Goal: Contribute content: Contribute content

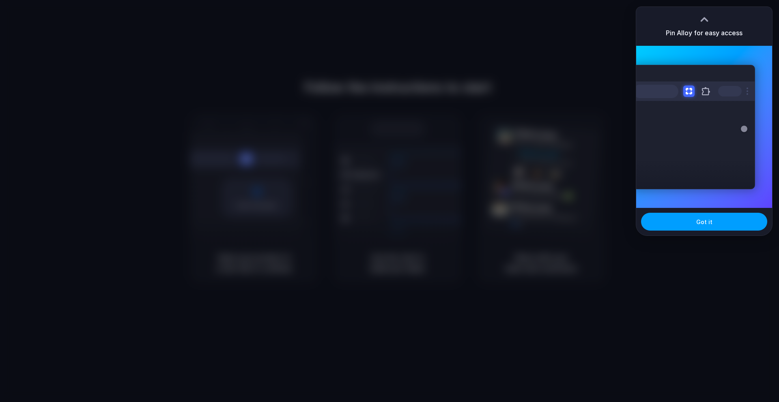
click at [684, 219] on button "Got it" at bounding box center [704, 222] width 126 height 18
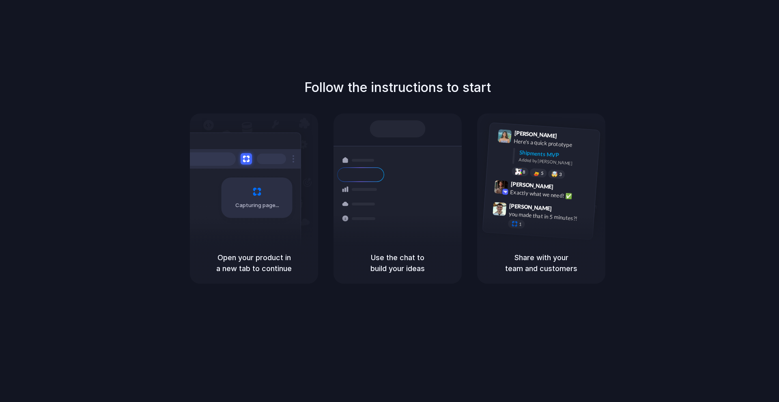
click at [232, 270] on h5 "Open your product in a new tab to continue" at bounding box center [254, 263] width 109 height 22
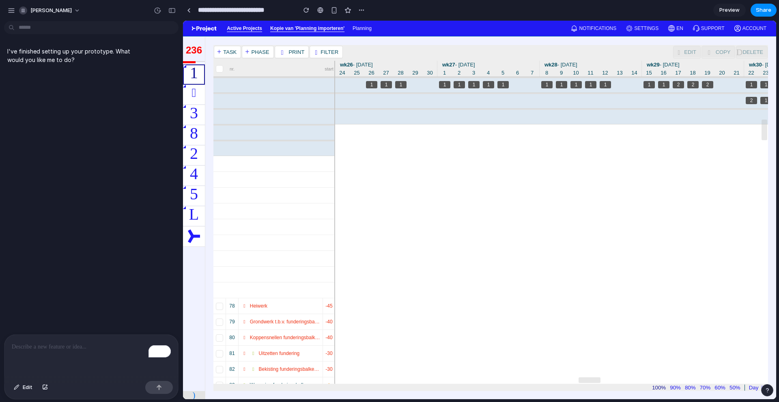
click at [283, 30] on link "Kopie van 'Planning importeren'" at bounding box center [307, 26] width 74 height 12
click at [80, 58] on p "I've finished setting up your prototype. What would you like me to do?" at bounding box center [75, 55] width 136 height 17
click at [402, 85] on div "1" at bounding box center [401, 84] width 12 height 7
click at [323, 86] on div at bounding box center [274, 85] width 122 height 16
click at [268, 84] on div at bounding box center [274, 85] width 122 height 16
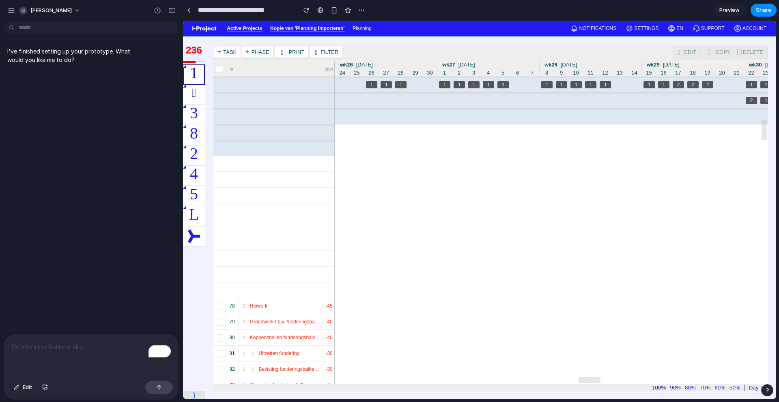
click at [241, 87] on div at bounding box center [274, 85] width 122 height 16
click at [242, 306] on span at bounding box center [244, 306] width 7 height 6
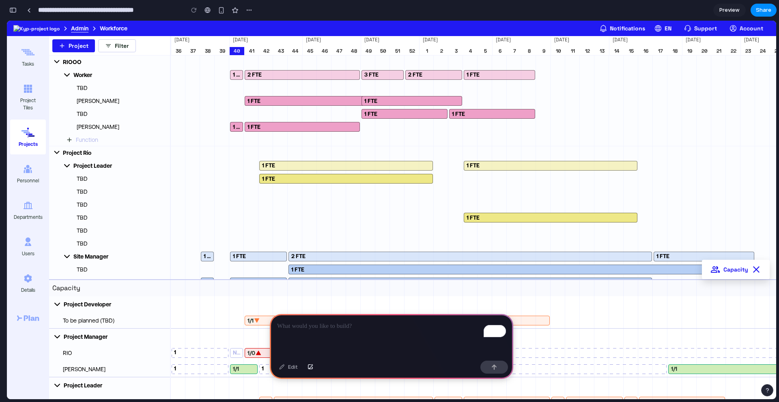
click at [341, 326] on p "To enrich screen reader interactions, please activate Accessibility in Grammarl…" at bounding box center [391, 327] width 229 height 10
click at [431, 325] on p "**********" at bounding box center [391, 327] width 229 height 10
click at [469, 326] on p "**********" at bounding box center [391, 327] width 229 height 10
click at [493, 371] on button "button" at bounding box center [494, 367] width 28 height 13
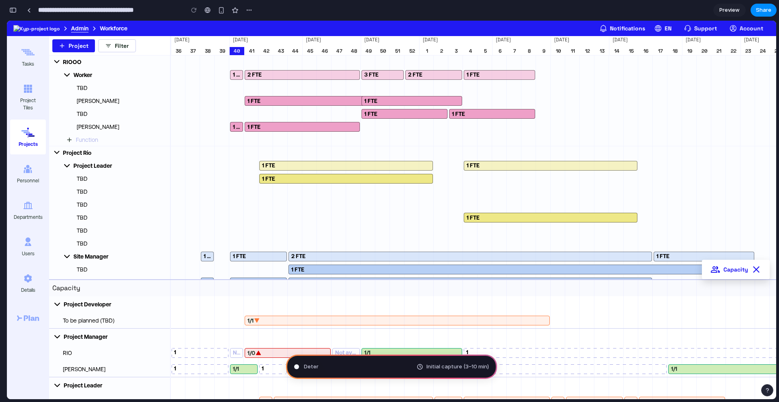
type input "**********"
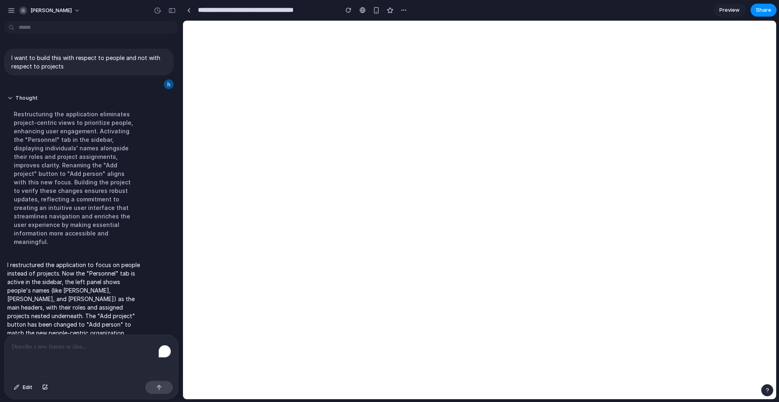
click at [67, 352] on div "To enrich screen reader interactions, please activate Accessibility in Grammarl…" at bounding box center [91, 356] width 174 height 43
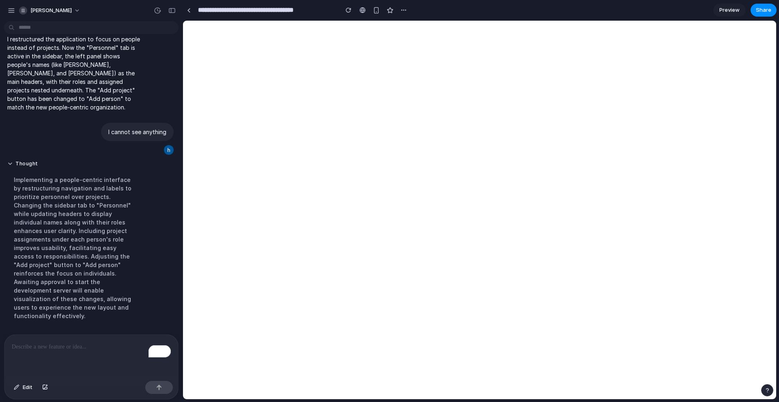
scroll to position [328, 0]
